Goal: Task Accomplishment & Management: Manage account settings

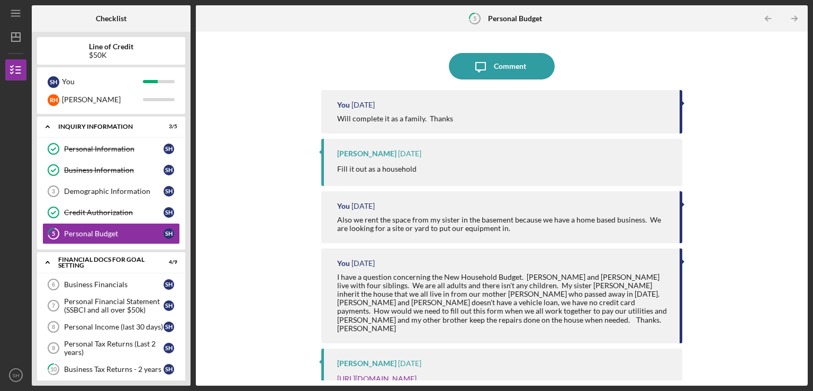
drag, startPoint x: 803, startPoint y: 193, endPoint x: 800, endPoint y: 292, distance: 99.1
click at [800, 292] on div "Icon/Message Comment You [DATE] Will complete it as a family. Thanks [PERSON_NA…" at bounding box center [502, 209] width 612 height 354
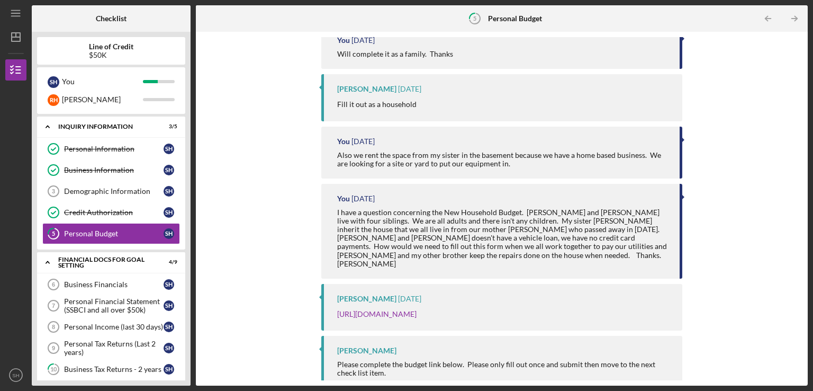
scroll to position [75, 0]
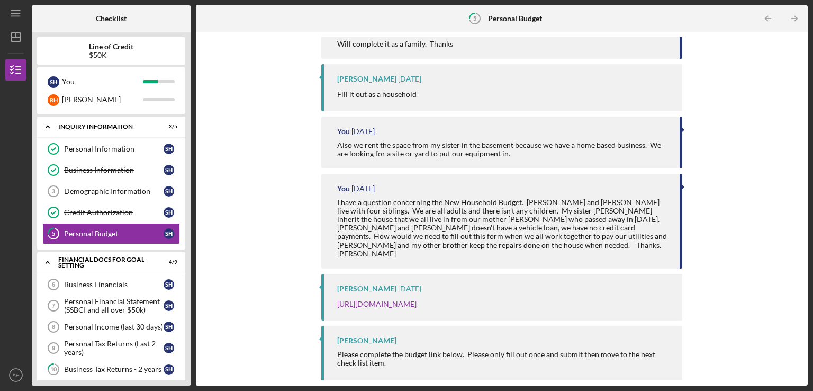
drag, startPoint x: 229, startPoint y: 272, endPoint x: 222, endPoint y: 275, distance: 7.1
click at [228, 272] on div "Icon/Message Comment You [DATE] Will complete it as a family. Thanks [PERSON_NA…" at bounding box center [502, 208] width 602 height 343
drag, startPoint x: 197, startPoint y: 264, endPoint x: 194, endPoint y: 288, distance: 23.5
click at [194, 288] on div "Checklist Line of Credit $50K S H You R H [PERSON_NAME] Icon/Expander INQUIRY I…" at bounding box center [420, 195] width 776 height 380
click at [12, 372] on text "SH" at bounding box center [15, 375] width 7 height 6
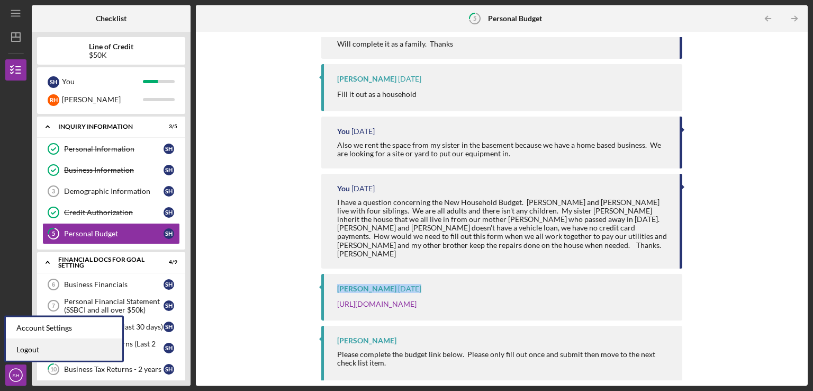
click at [27, 350] on link "Logout" at bounding box center [64, 350] width 117 height 22
